Goal: Navigation & Orientation: Find specific page/section

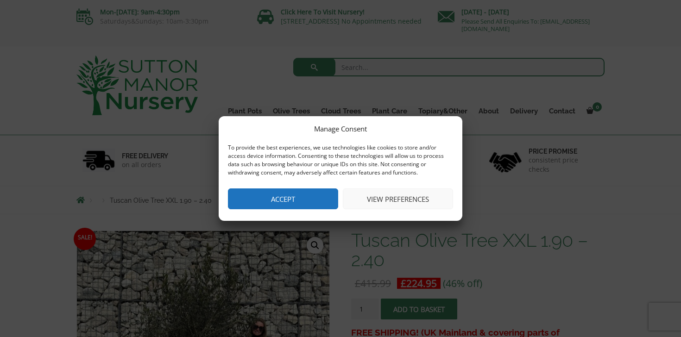
click at [309, 197] on button "Accept" at bounding box center [283, 199] width 110 height 21
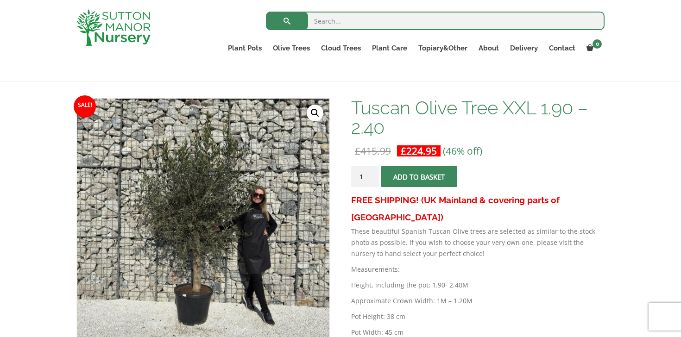
scroll to position [116, 0]
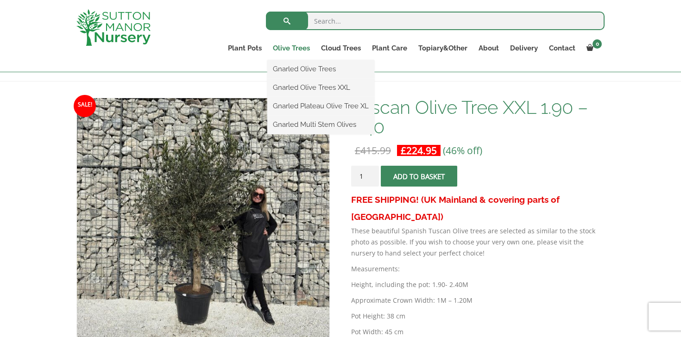
click at [295, 48] on link "Olive Trees" at bounding box center [291, 48] width 48 height 13
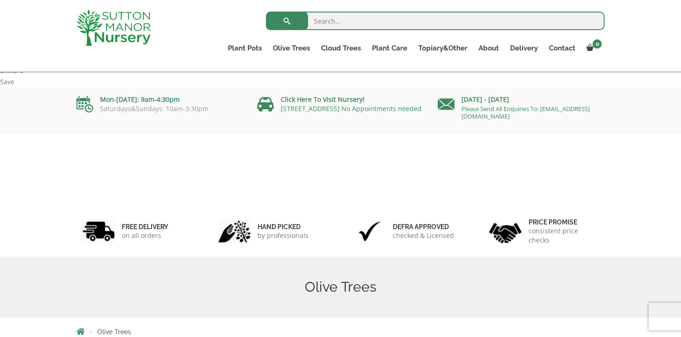
scroll to position [171, 0]
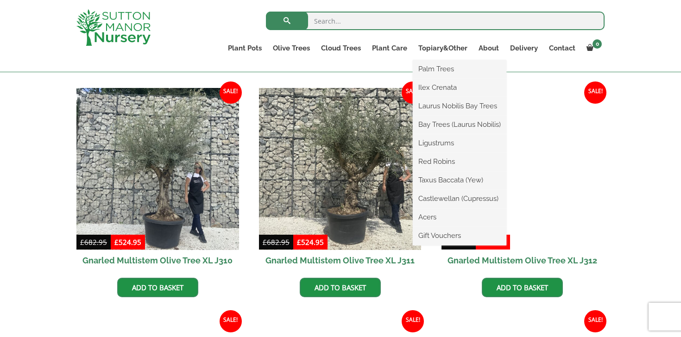
scroll to position [1012, 0]
